Goal: Task Accomplishment & Management: Use online tool/utility

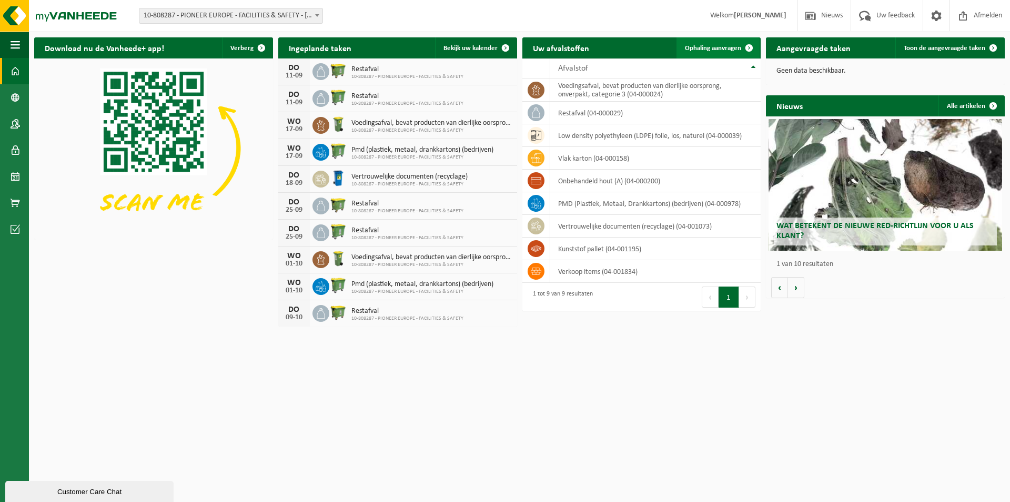
drag, startPoint x: 752, startPoint y: 47, endPoint x: 747, endPoint y: 52, distance: 6.7
click at [752, 47] on span at bounding box center [749, 47] width 21 height 21
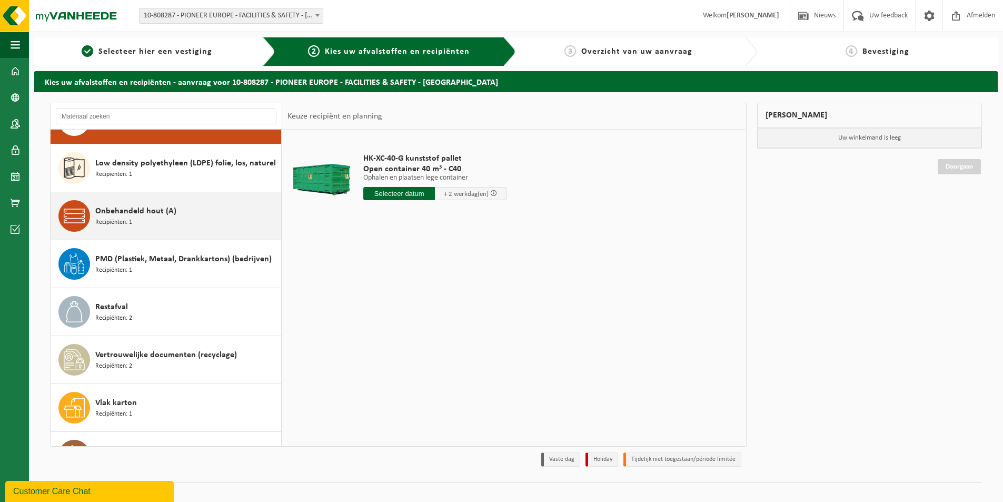
scroll to position [66, 0]
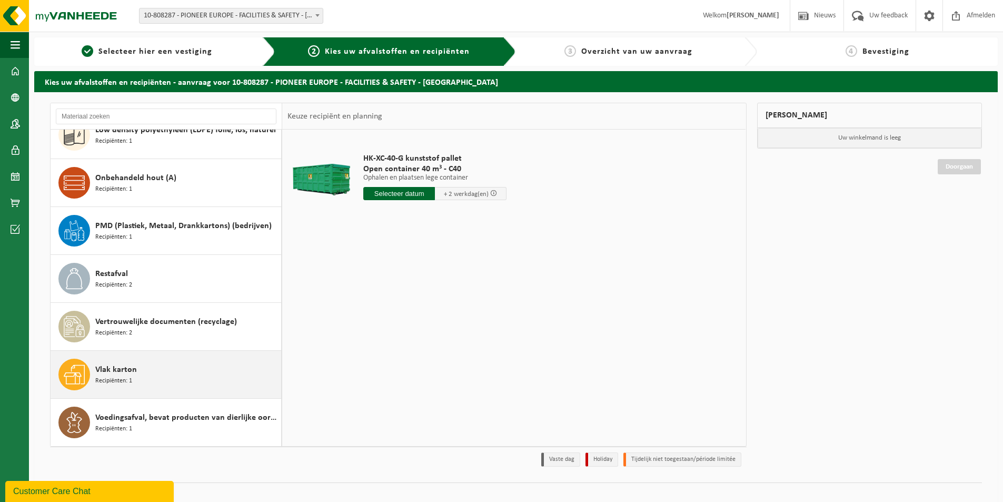
click at [138, 374] on div "Vlak karton Recipiënten: 1" at bounding box center [186, 374] width 183 height 32
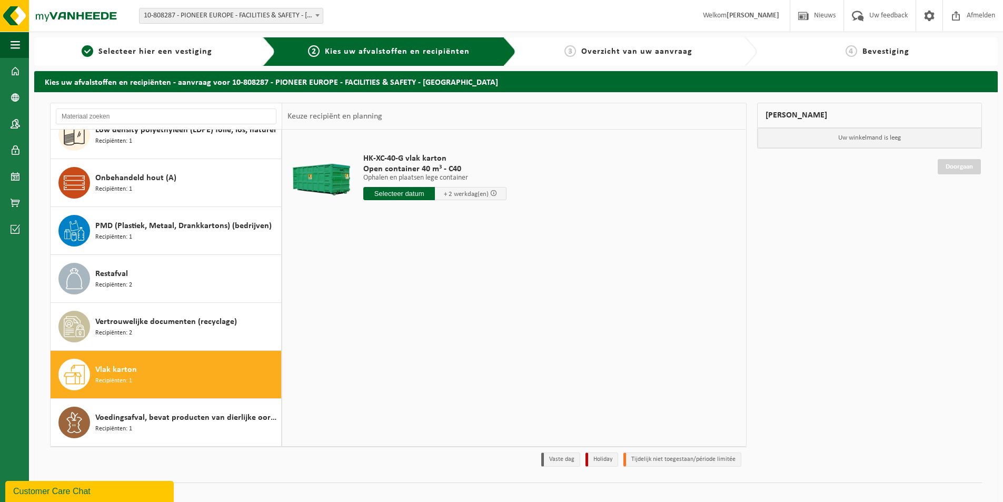
click at [415, 195] on input "text" at bounding box center [399, 193] width 72 height 13
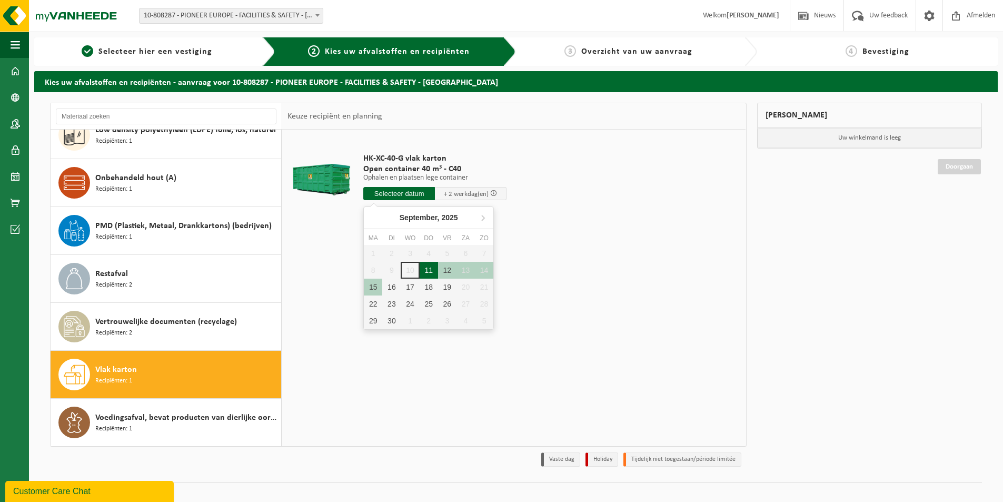
click at [433, 274] on div "11" at bounding box center [428, 270] width 18 height 17
type input "Van [DATE]"
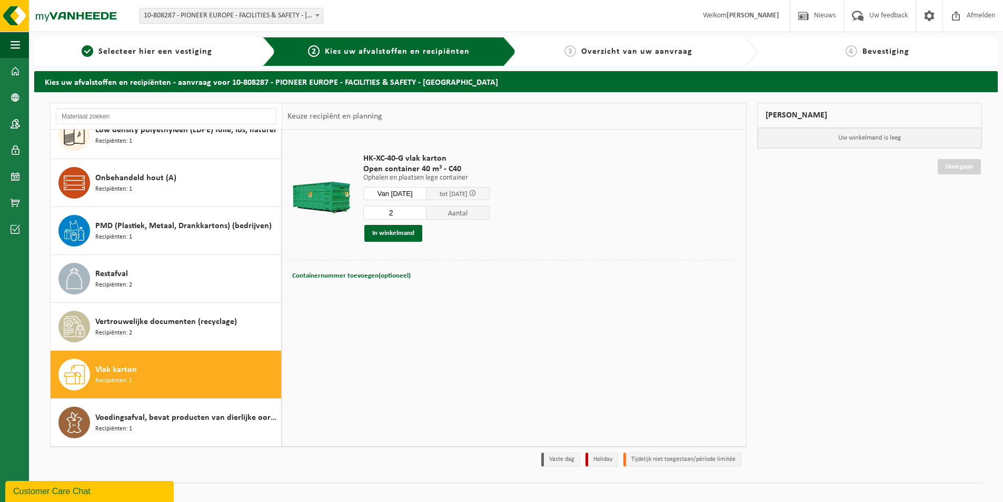
type input "2"
click at [426, 209] on input "2" at bounding box center [394, 213] width 63 height 14
click at [394, 235] on button "In winkelmand" at bounding box center [393, 233] width 58 height 17
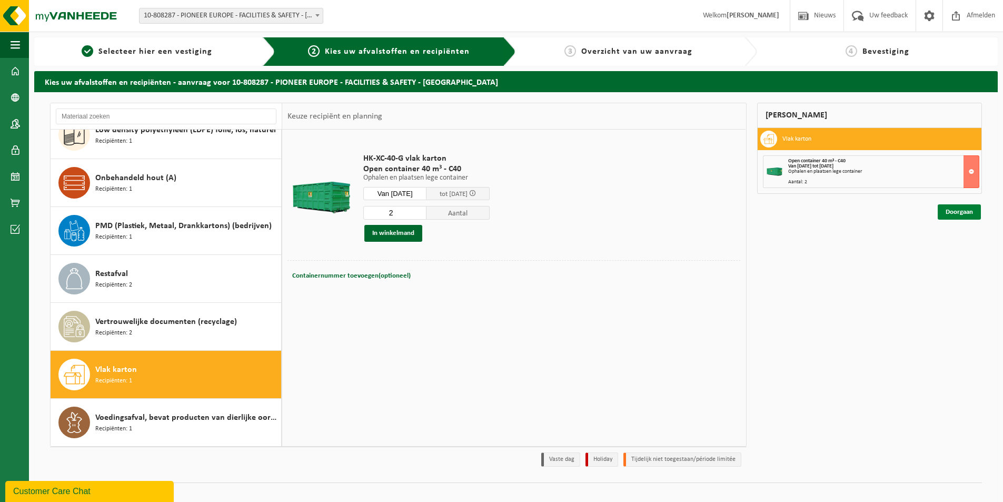
click at [950, 211] on link "Doorgaan" at bounding box center [958, 211] width 43 height 15
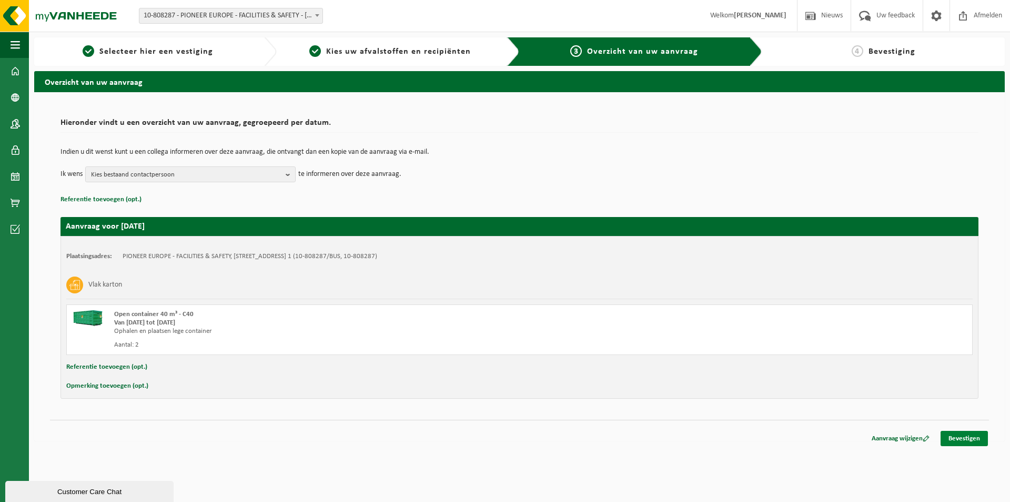
click at [956, 436] on link "Bevestigen" at bounding box center [964, 438] width 47 height 15
